Goal: Task Accomplishment & Management: Use online tool/utility

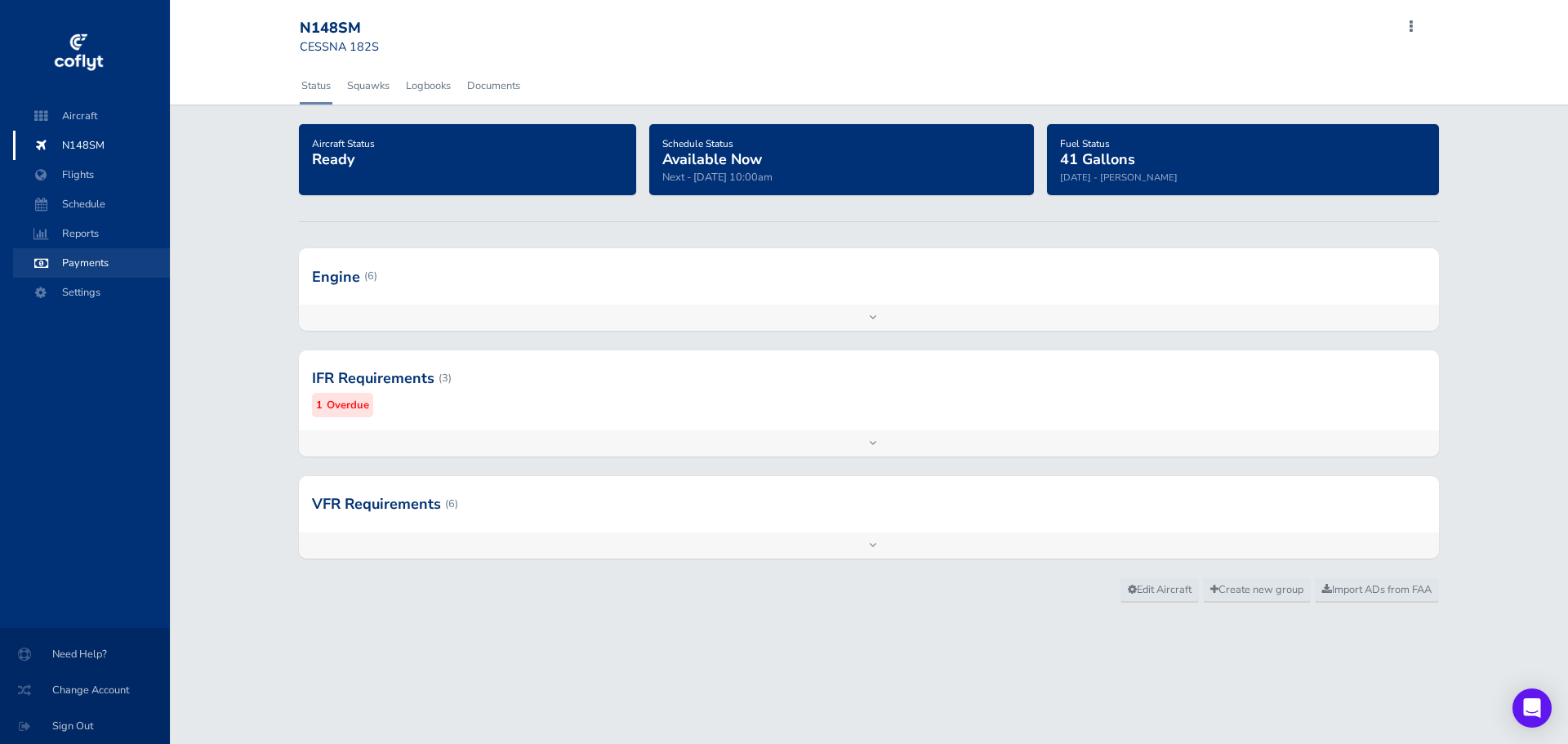
click at [87, 261] on span "Payments" at bounding box center [91, 263] width 124 height 29
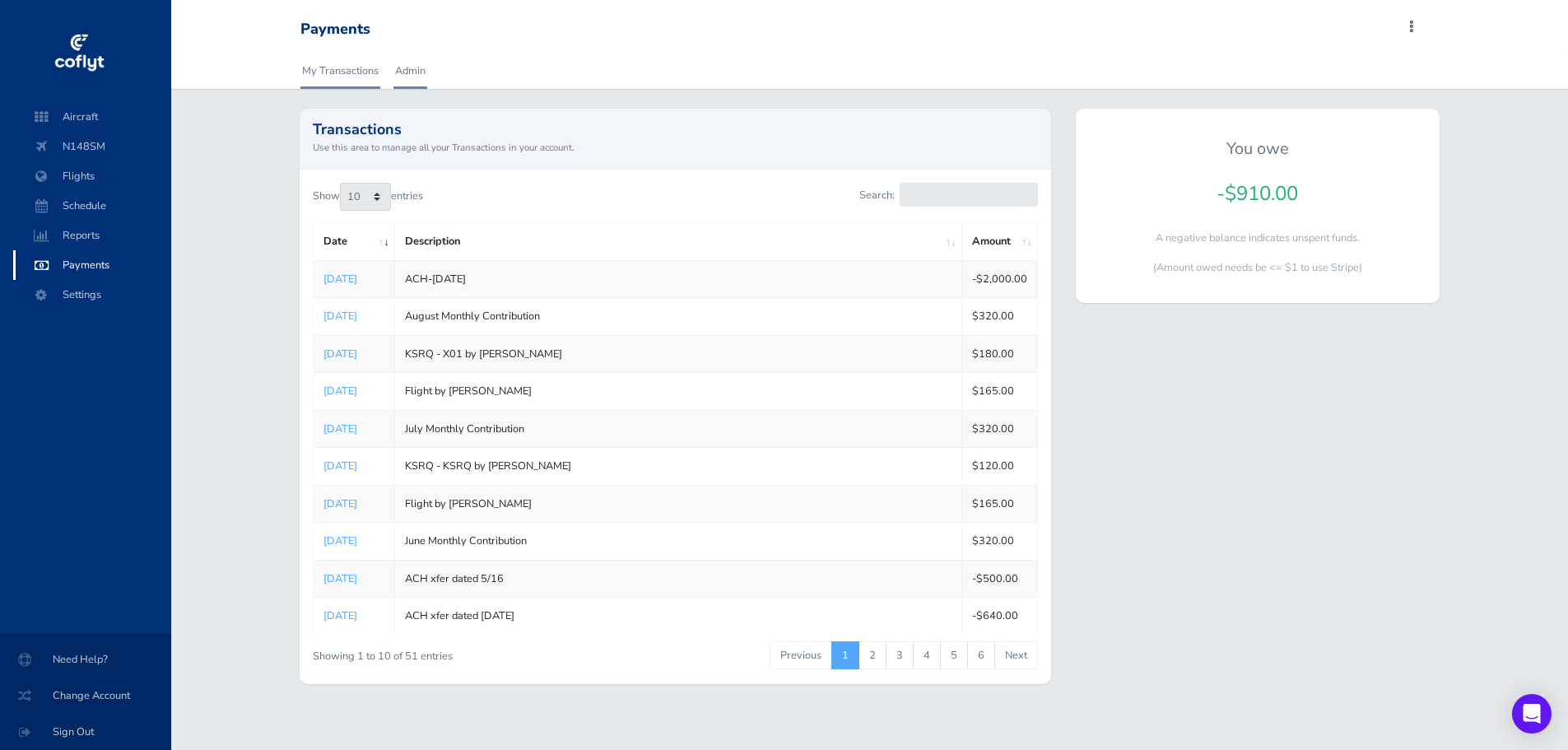
click at [400, 65] on link "Admin" at bounding box center [410, 71] width 34 height 36
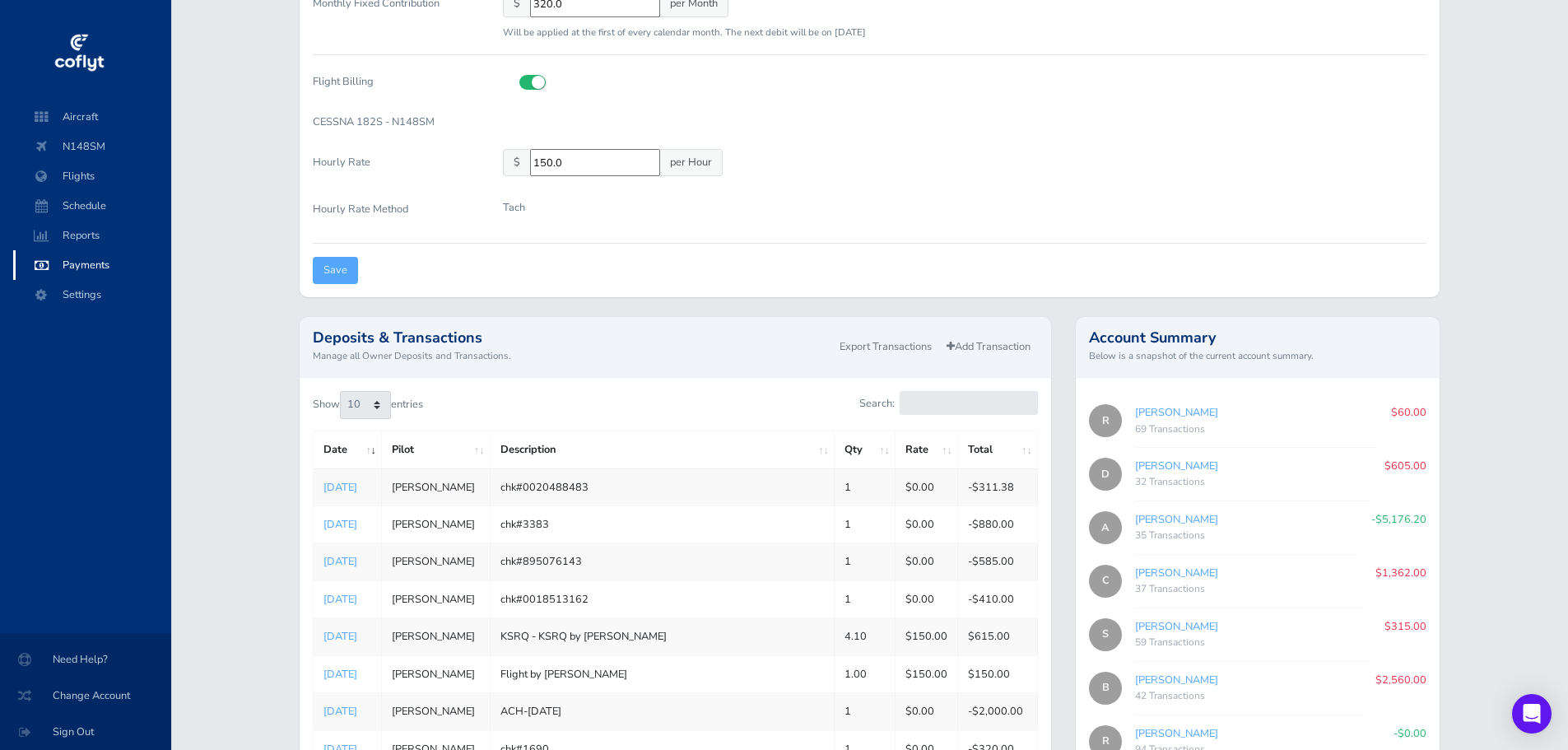
scroll to position [412, 0]
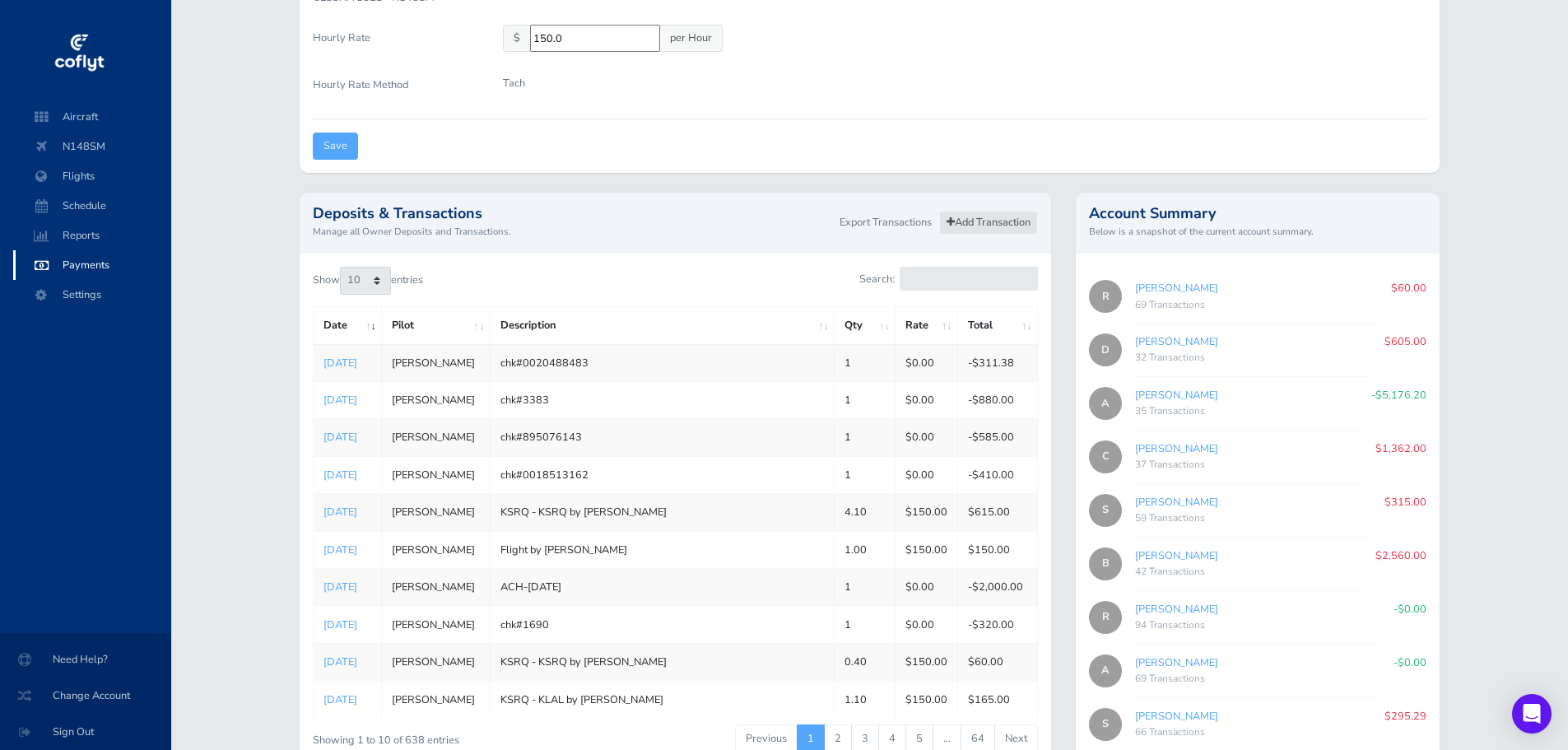
click at [1000, 218] on link "Add Transaction" at bounding box center [988, 223] width 99 height 24
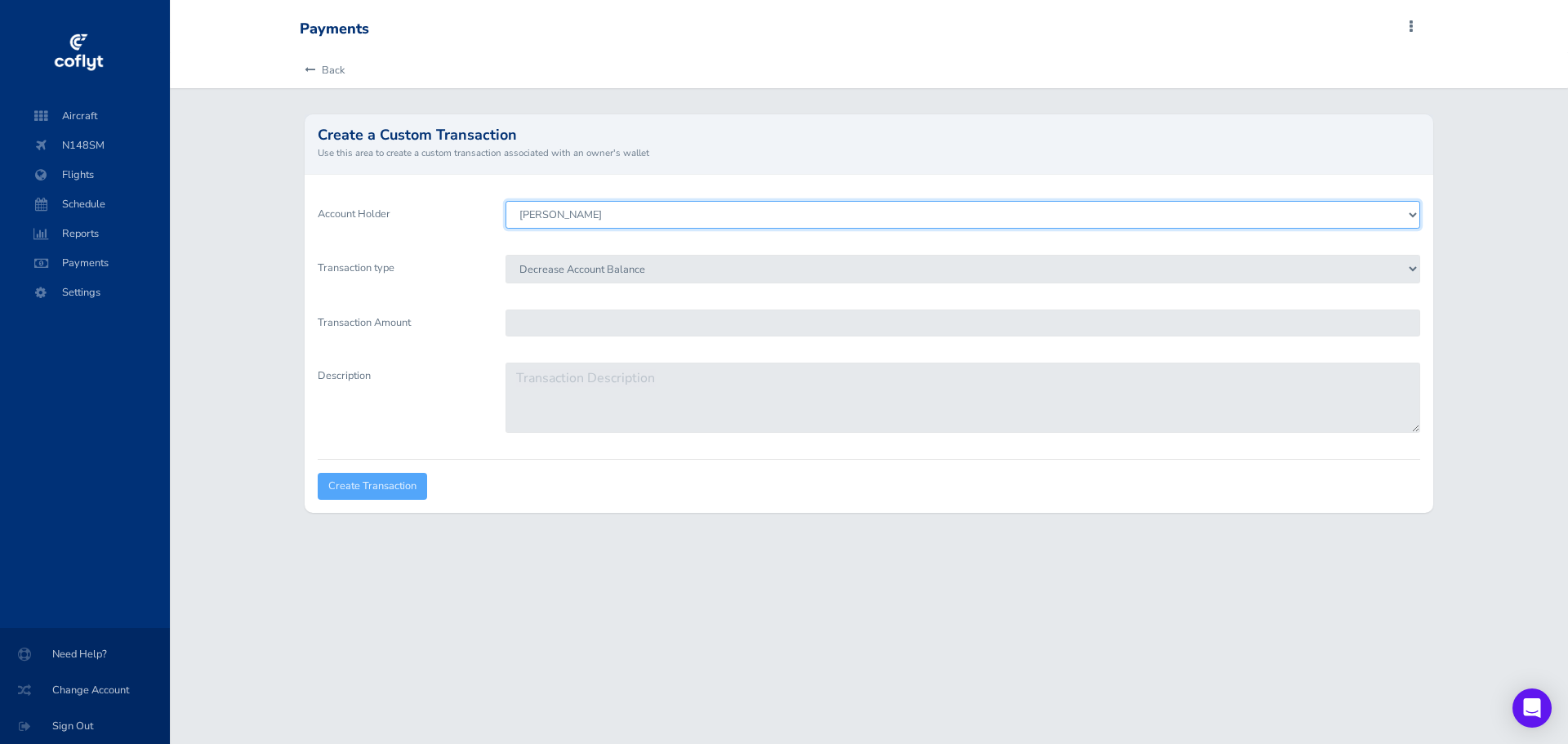
click at [631, 220] on select "Sina Adibi Daniel Hindman Scott Godfrey Stephen Schweigart Robert Blenker Alber…" at bounding box center [963, 215] width 915 height 27
select select "6510"
click at [506, 201] on select "Sina Adibi Daniel Hindman Scott Godfrey Stephen Schweigart Robert Blenker Alber…" at bounding box center [963, 215] width 915 height 27
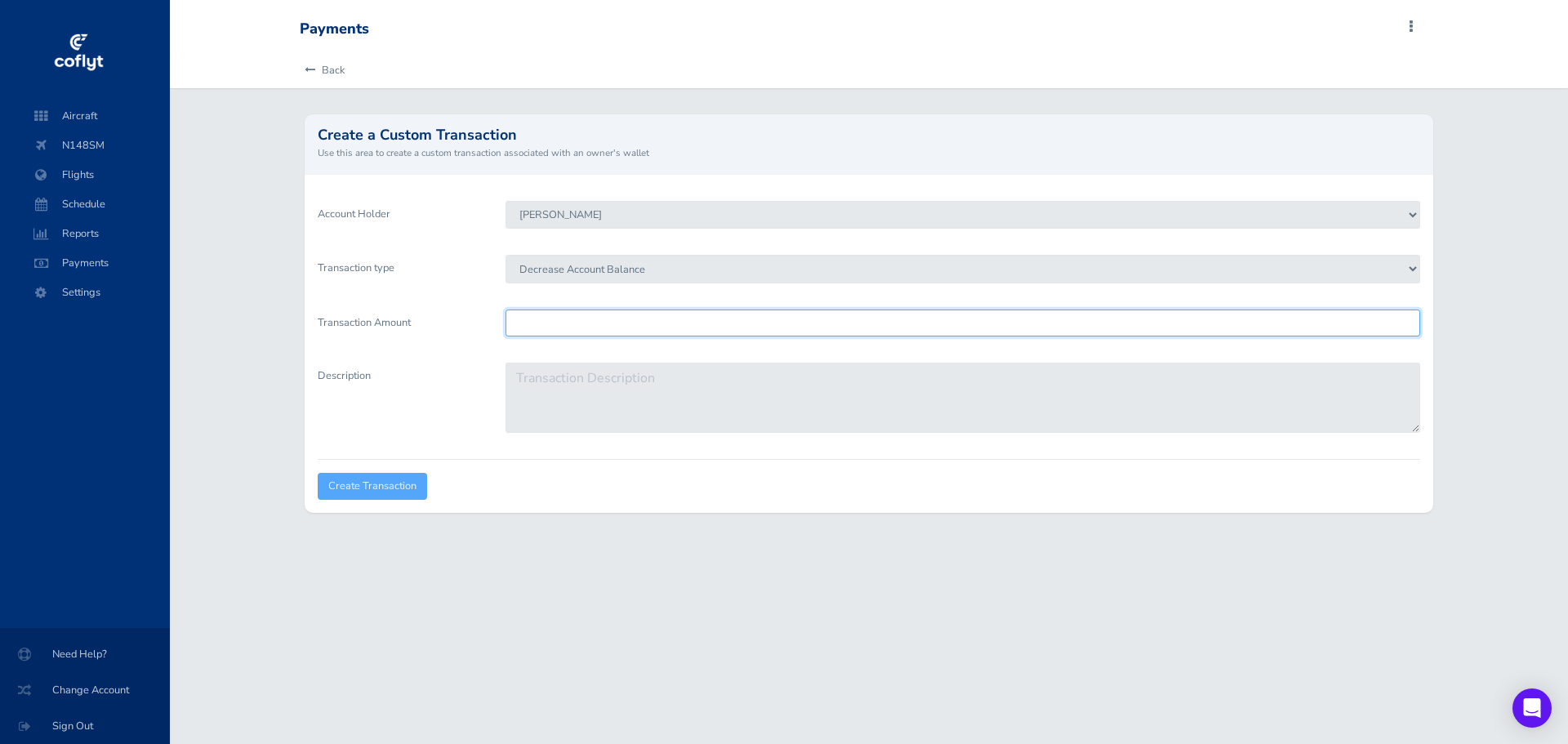
click at [578, 324] on input "Transaction Amount" at bounding box center [963, 323] width 915 height 27
type input "320"
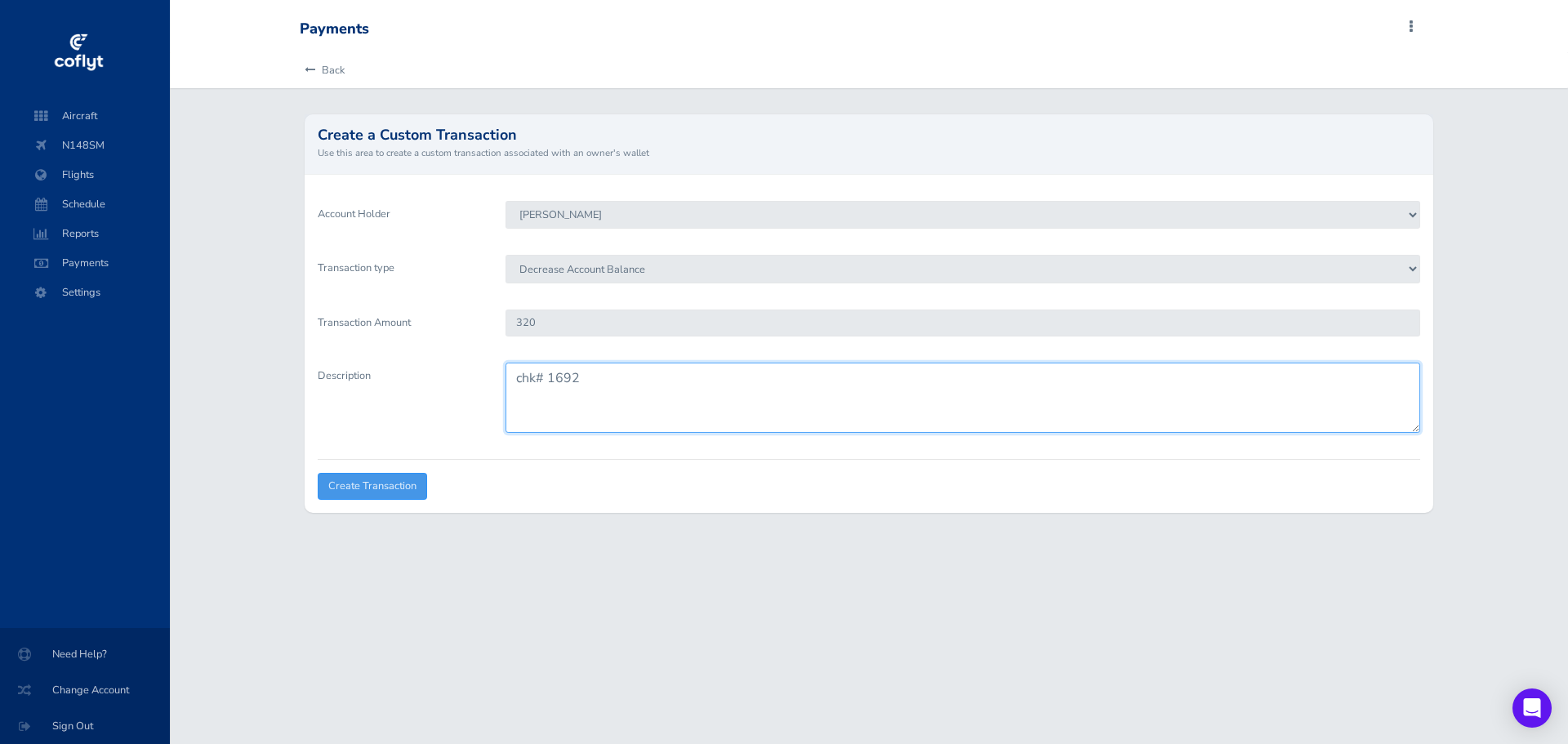
type textarea "chk# 1692"
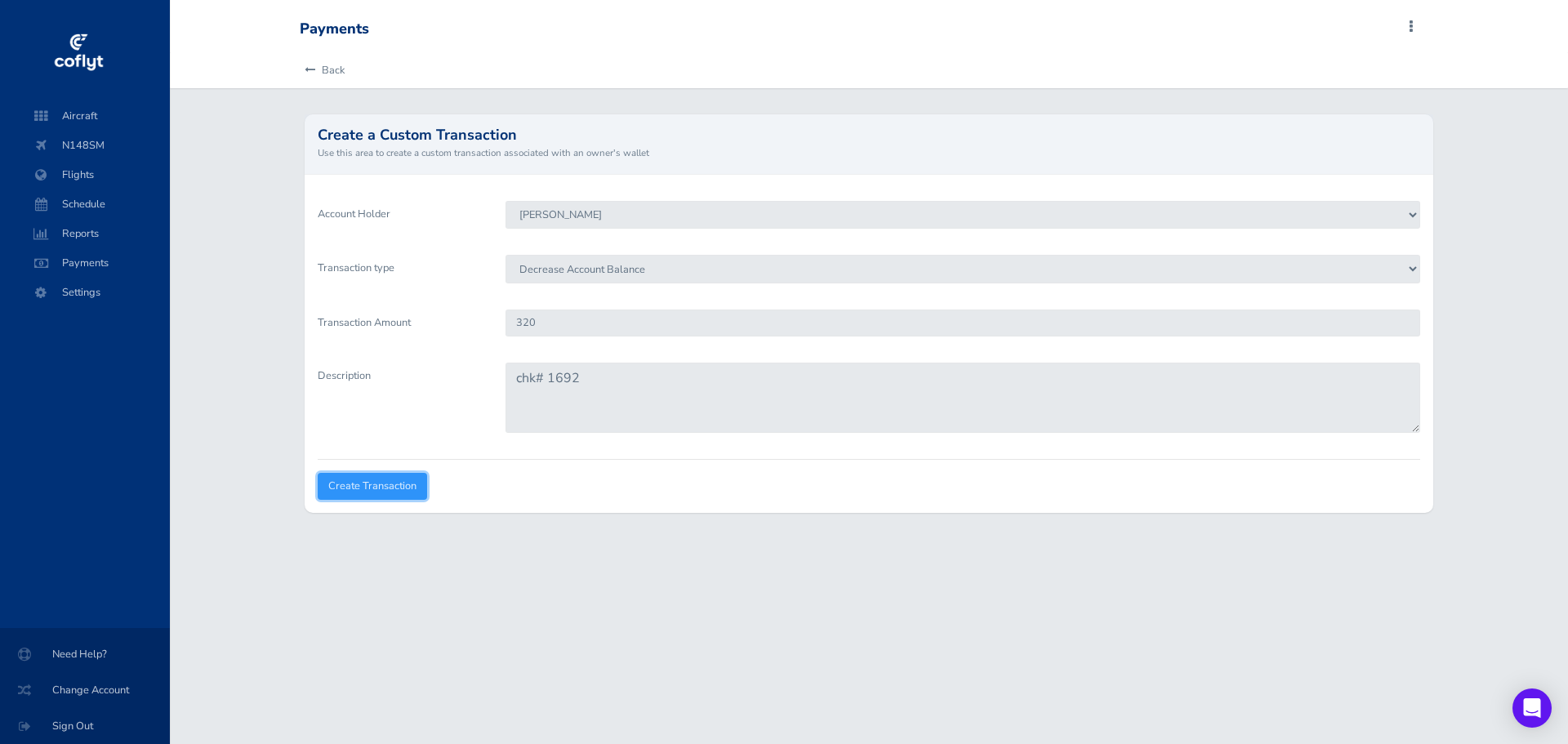
click at [393, 487] on input "Create Transaction" at bounding box center [372, 485] width 110 height 27
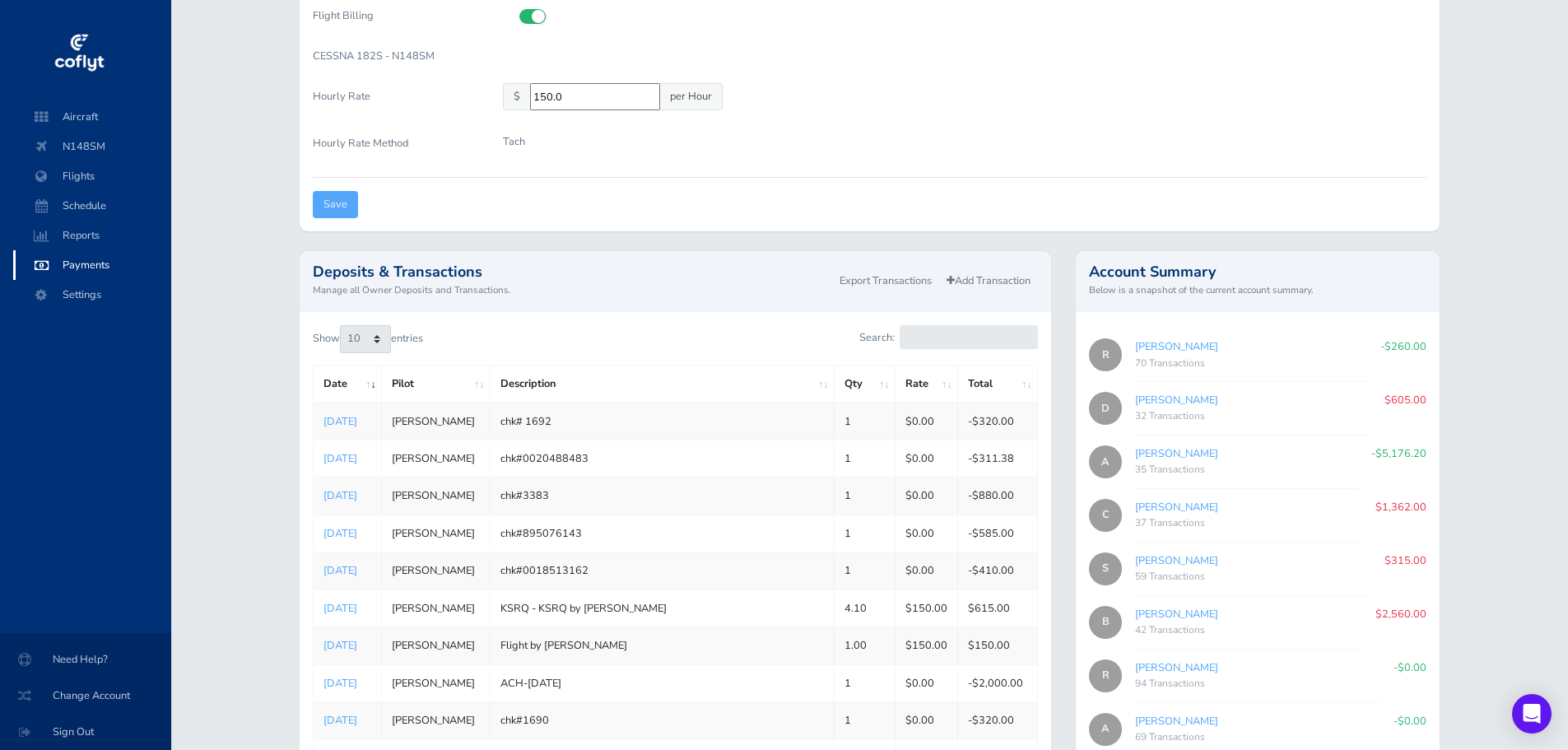
scroll to position [412, 0]
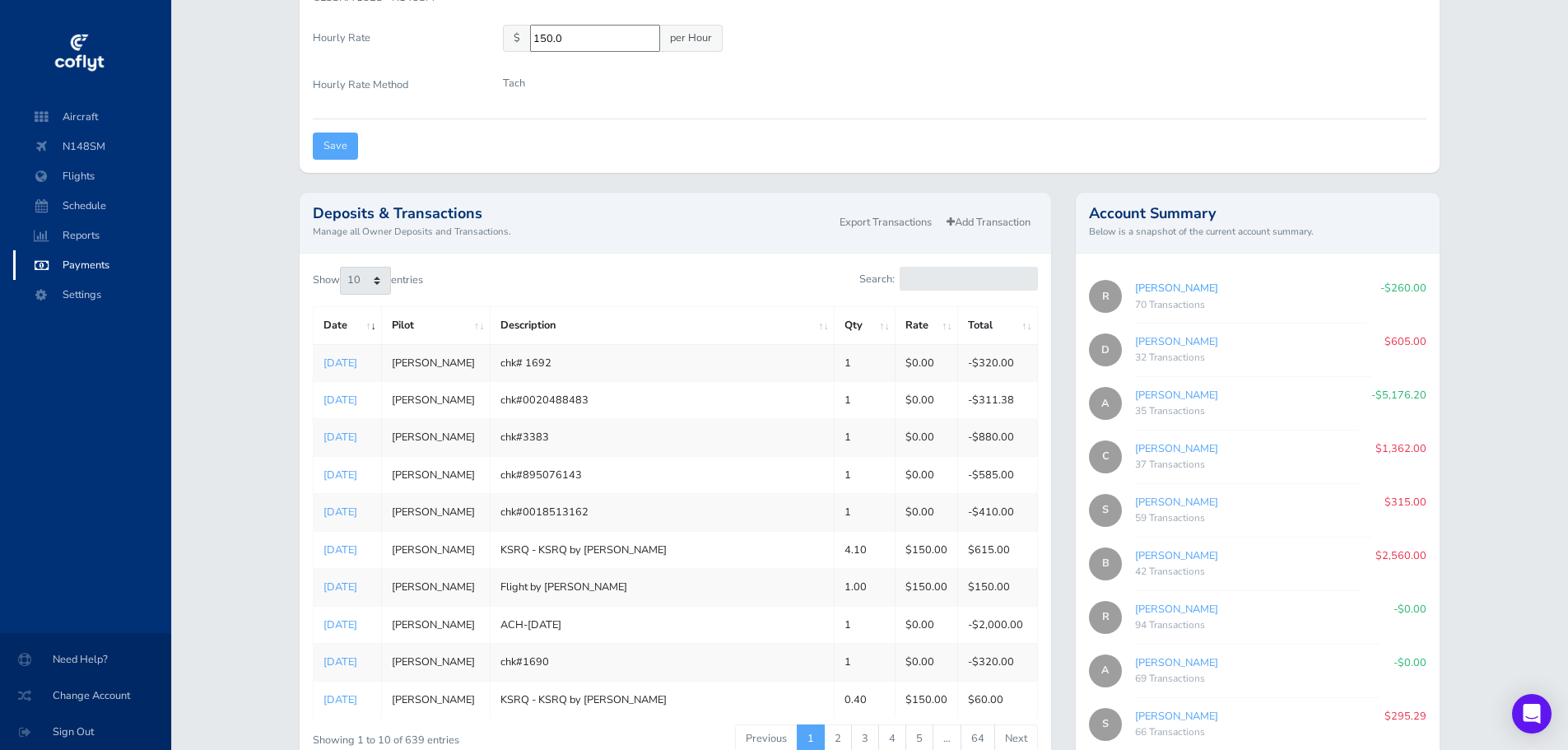
click at [1162, 286] on link "[PERSON_NAME]" at bounding box center [1176, 287] width 83 height 15
type input "c1ae77ef55"
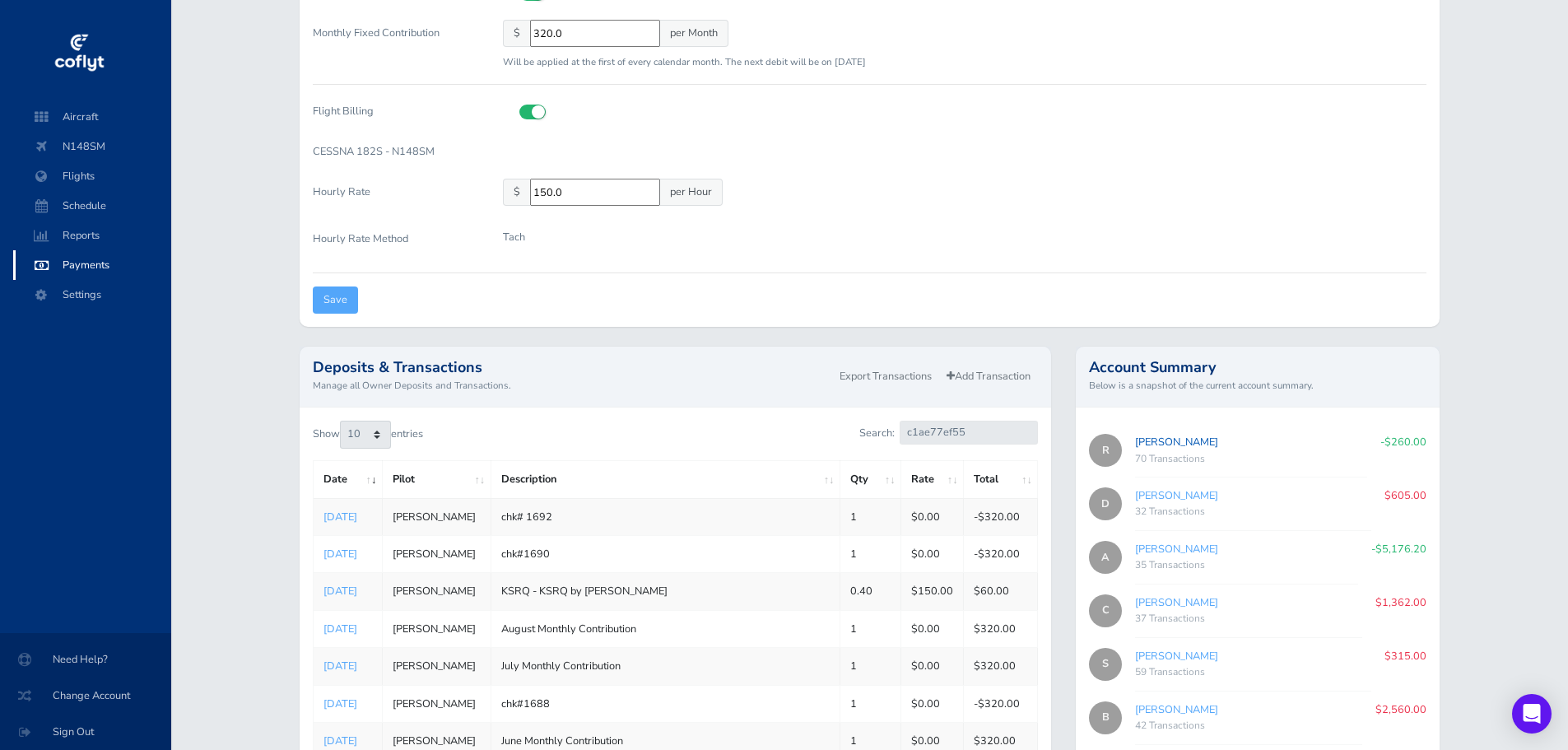
scroll to position [0, 0]
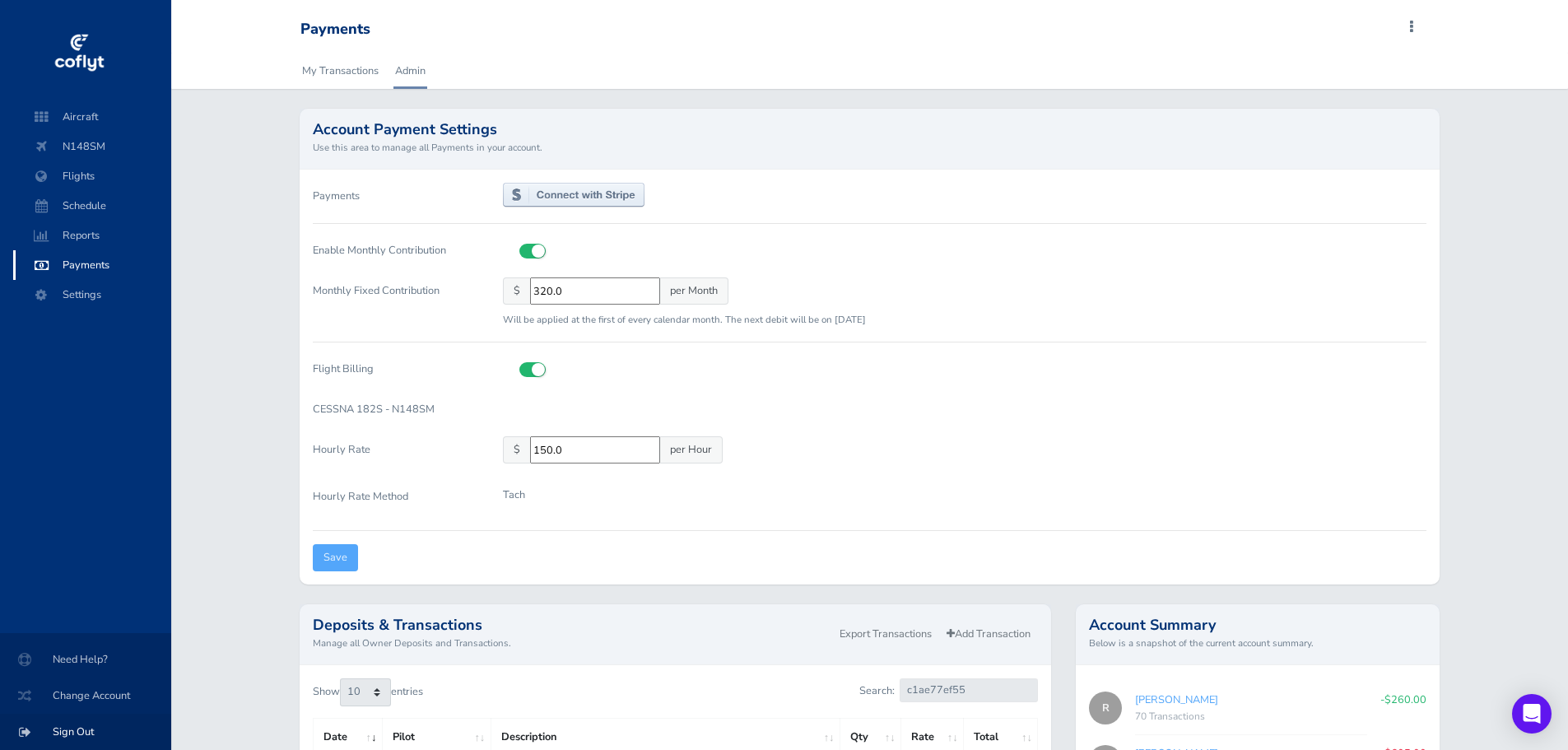
click at [66, 728] on span "Sign Out" at bounding box center [85, 732] width 132 height 29
